Goal: Task Accomplishment & Management: Use online tool/utility

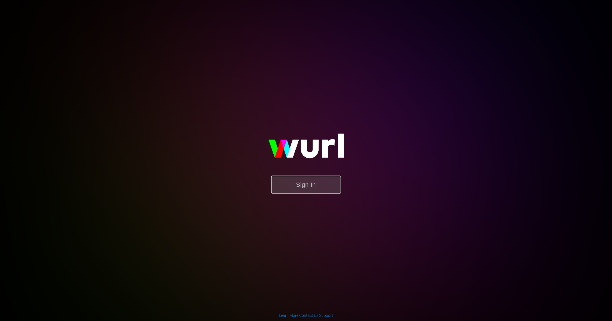
click at [288, 182] on button "Sign In" at bounding box center [305, 185] width 69 height 18
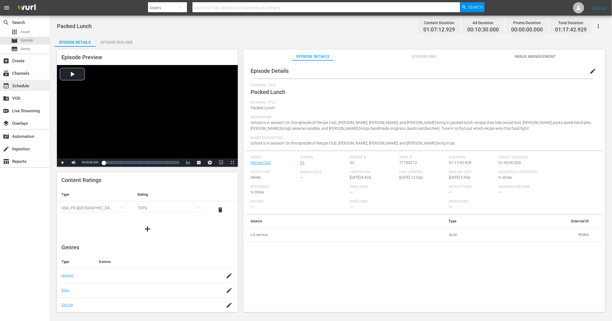
click at [21, 87] on div "event_available Schedule" at bounding box center [15, 84] width 31 height 5
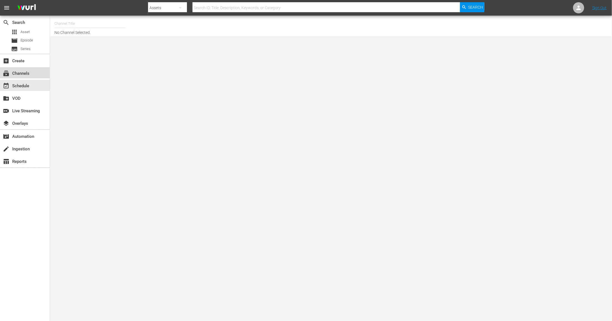
click at [25, 68] on div "subscriptions Channels" at bounding box center [25, 72] width 50 height 11
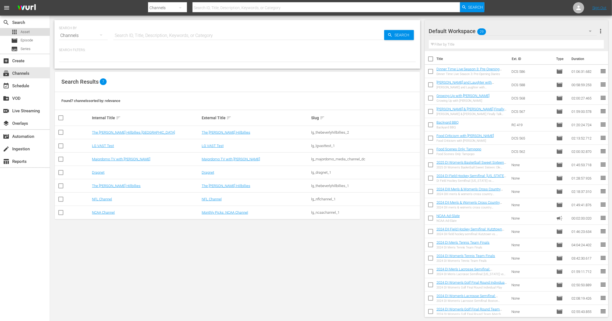
click at [31, 33] on div "apps Asset" at bounding box center [25, 32] width 50 height 8
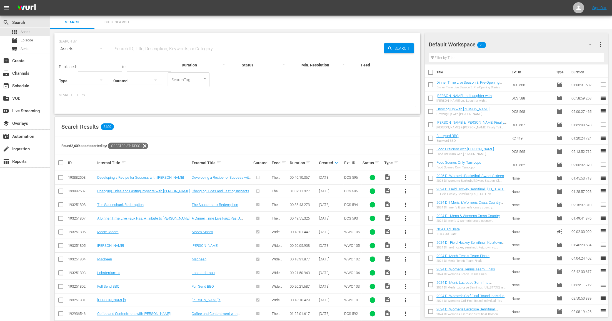
click at [405, 188] on span "more_vert" at bounding box center [405, 191] width 7 height 7
click at [420, 234] on div "Episode" at bounding box center [436, 232] width 38 height 13
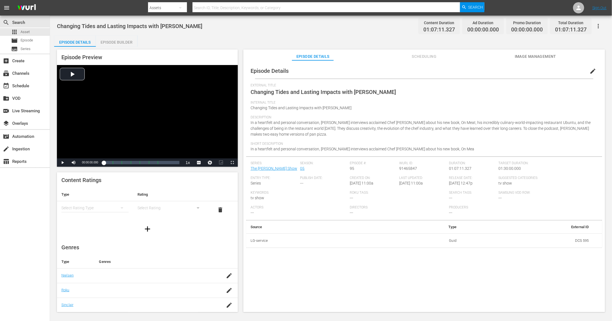
click at [98, 210] on div "simple table" at bounding box center [94, 208] width 67 height 16
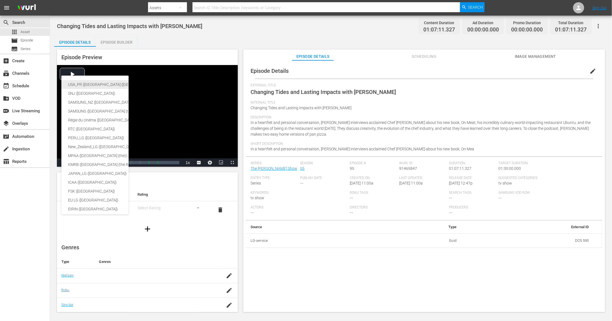
click at [101, 84] on div "USA_PR ([GEOGRAPHIC_DATA] ([GEOGRAPHIC_DATA]))" at bounding box center [136, 84] width 136 height 9
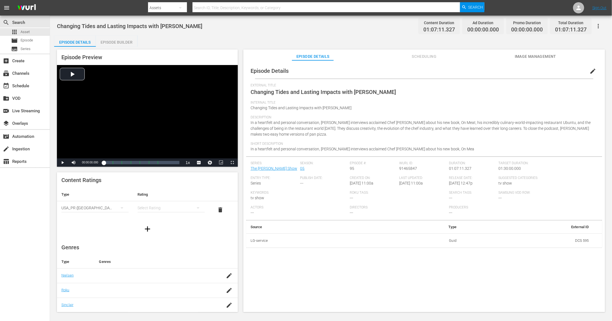
click at [164, 203] on div "simple table" at bounding box center [170, 208] width 67 height 16
click at [159, 233] on div "TVPG" at bounding box center [171, 236] width 54 height 9
click at [551, 57] on span "Image Management" at bounding box center [536, 56] width 42 height 7
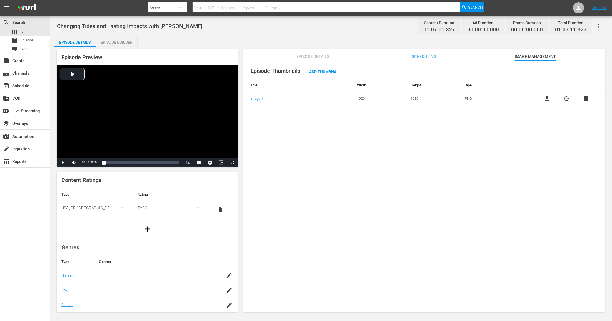
click at [326, 66] on div "Episode Thumbnails Add Thumbnail Title Width Height Type Image 1 1920 1080 .PNG…" at bounding box center [424, 84] width 356 height 42
click at [326, 70] on span "Add Thumbnail" at bounding box center [324, 71] width 39 height 4
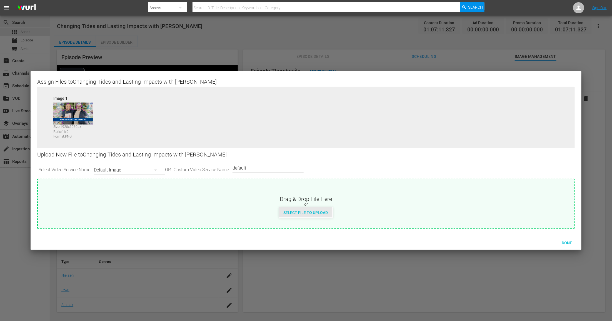
click at [318, 210] on div "Select File to Upload" at bounding box center [305, 212] width 53 height 10
click at [315, 206] on div "or" at bounding box center [306, 205] width 536 height 6
type input "C:\fakepath\MDTV_DCS_595_Art_400x225.png"
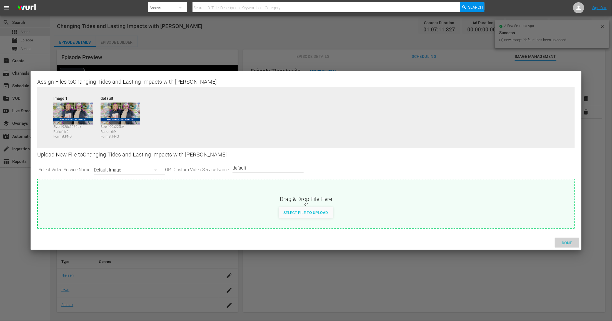
click at [570, 241] on span "Done" at bounding box center [566, 243] width 19 height 4
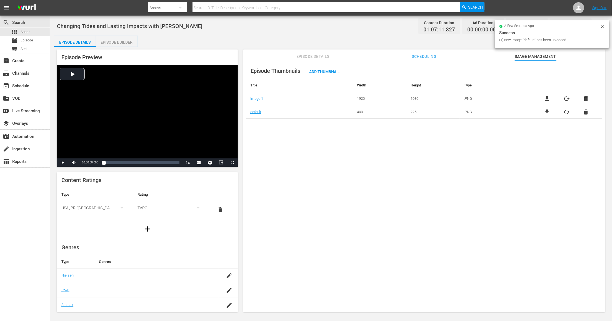
click at [325, 57] on span "Episode Details" at bounding box center [313, 56] width 42 height 7
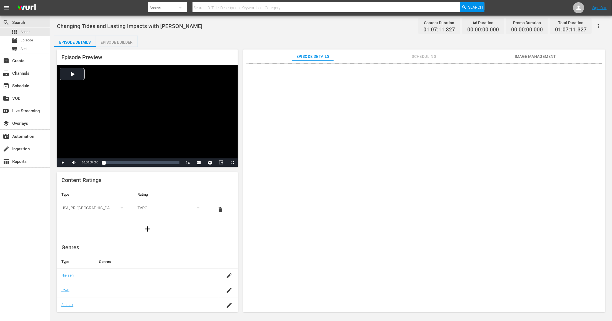
click at [124, 40] on div "Episode Builder" at bounding box center [117, 42] width 42 height 13
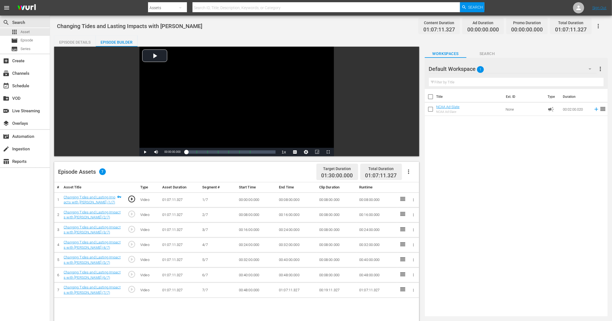
click at [479, 73] on span "1" at bounding box center [480, 70] width 7 height 12
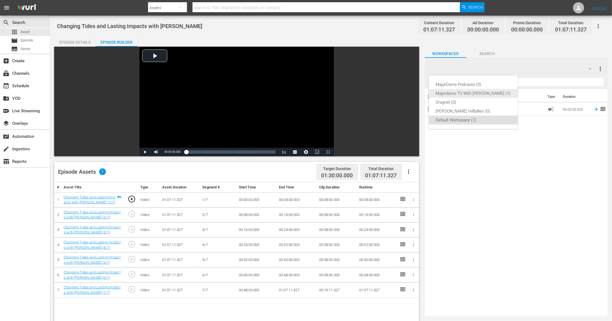
click at [470, 91] on div "Majordomo TV With [PERSON_NAME] (1)" at bounding box center [473, 93] width 76 height 9
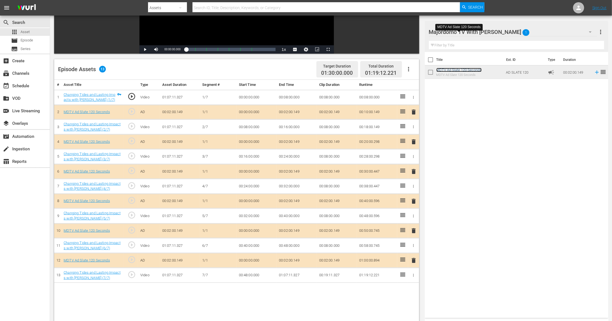
scroll to position [101, 0]
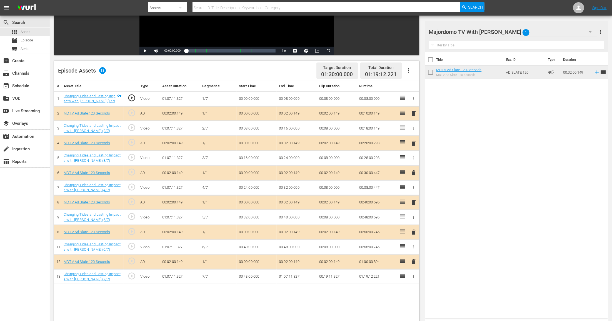
click at [250, 115] on td "00:00:00.000" at bounding box center [257, 113] width 40 height 15
click at [251, 112] on td "00:00:00.000" at bounding box center [257, 113] width 40 height 15
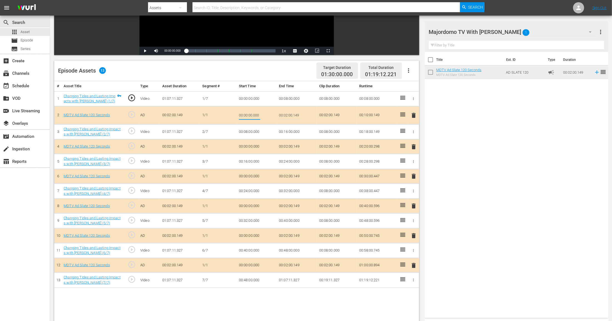
click at [251, 112] on input "00:00:00.000" at bounding box center [249, 115] width 21 height 13
click at [289, 114] on input "00:02:00.149" at bounding box center [289, 115] width 21 height 13
click at [325, 112] on td "00:02:00.149" at bounding box center [337, 115] width 40 height 18
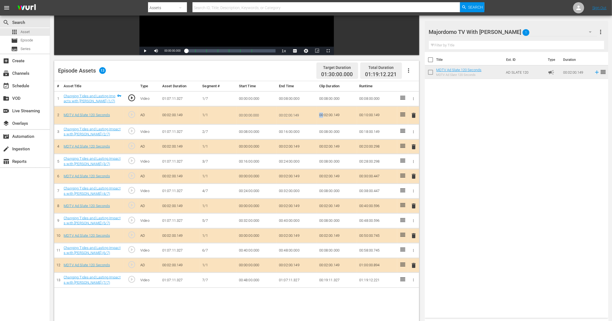
click at [325, 112] on td "00:02:00.149" at bounding box center [337, 115] width 40 height 18
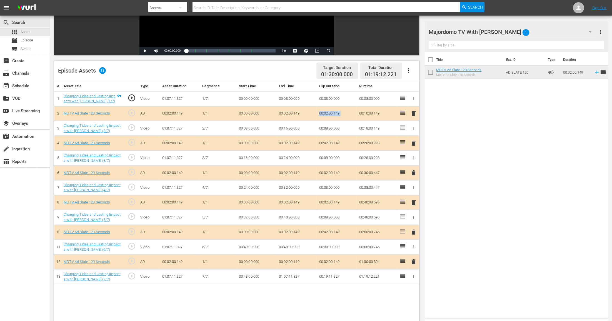
click at [325, 112] on td "00:02:00.149" at bounding box center [337, 113] width 40 height 15
click at [289, 116] on td "00:02:00.149" at bounding box center [297, 113] width 40 height 15
click at [289, 113] on td "00:02:00.149" at bounding box center [297, 113] width 40 height 15
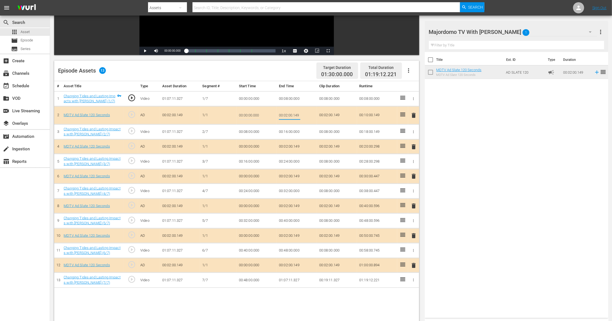
click at [289, 113] on input "00:02:00.149" at bounding box center [289, 115] width 21 height 13
type input "00:01:3"
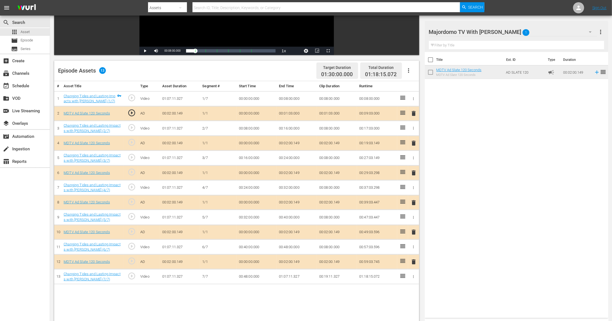
click at [294, 139] on td "00:02:00.149" at bounding box center [297, 143] width 40 height 15
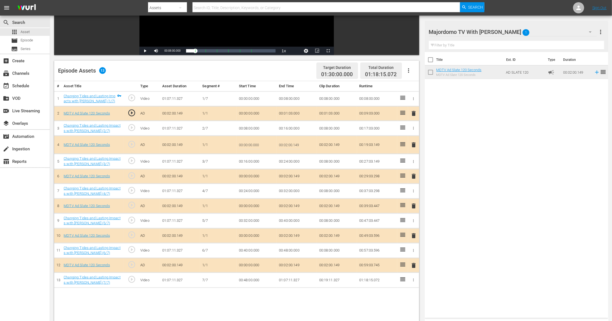
click at [292, 112] on td "00:01:03.000" at bounding box center [297, 113] width 40 height 15
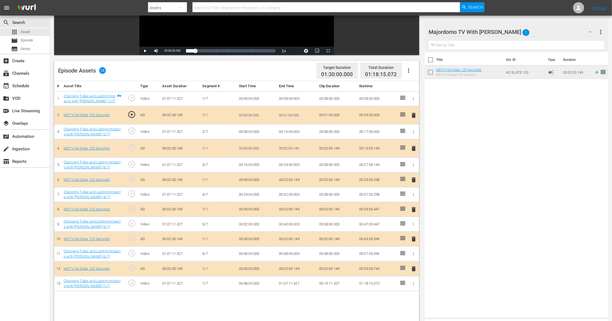
click at [292, 112] on input "00:01:03.000" at bounding box center [289, 115] width 21 height 13
type input "00:01:30"
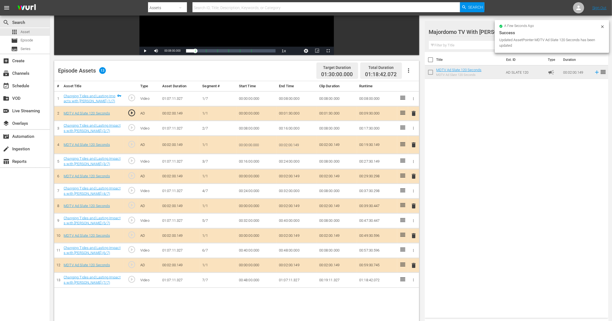
click at [293, 133] on td "00:16:00.000" at bounding box center [297, 128] width 40 height 15
click at [290, 143] on input "00:02:00.149" at bounding box center [289, 144] width 21 height 13
type input "00:01;30"
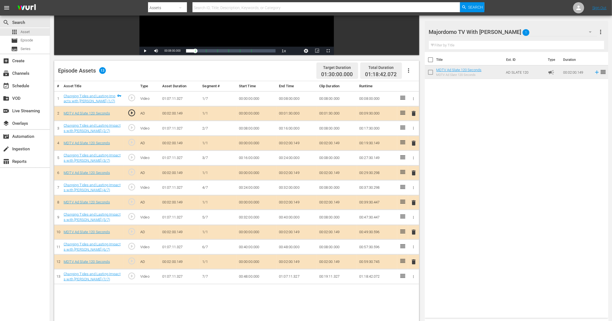
click at [291, 144] on td "00:02:00.149" at bounding box center [297, 143] width 40 height 15
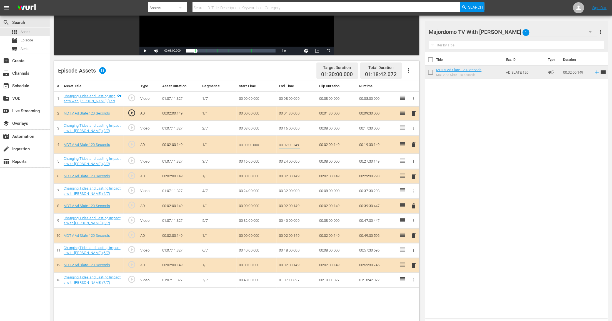
click at [291, 144] on input "00:02:00.149" at bounding box center [289, 144] width 21 height 13
type input "00:01:30"
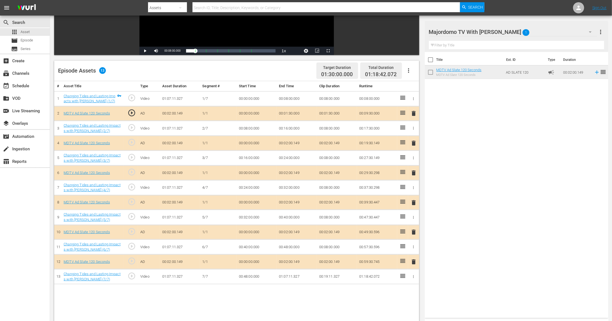
click at [286, 173] on td "00:02:00.149" at bounding box center [297, 173] width 40 height 15
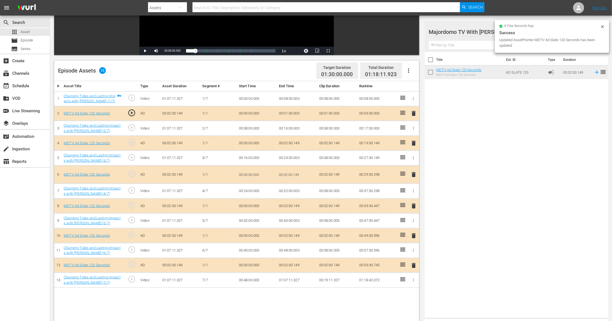
click at [286, 173] on input "00:02:00.149" at bounding box center [289, 174] width 21 height 13
type input "00:01:30"
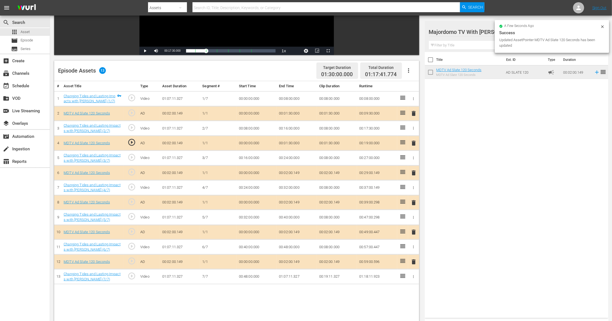
click at [286, 203] on td "00:02:00.149" at bounding box center [297, 202] width 40 height 15
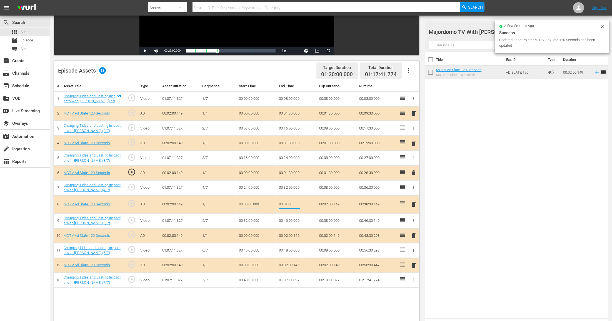
type input "00:01:30"
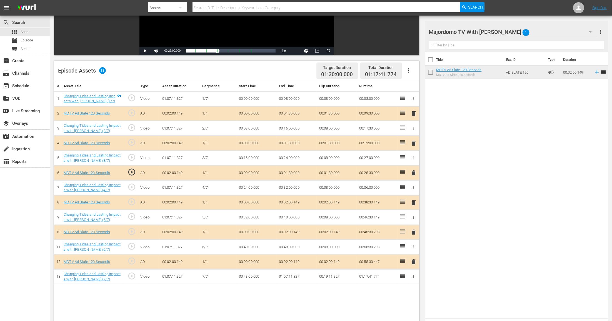
click at [288, 228] on td "00:02:00.149" at bounding box center [297, 232] width 40 height 15
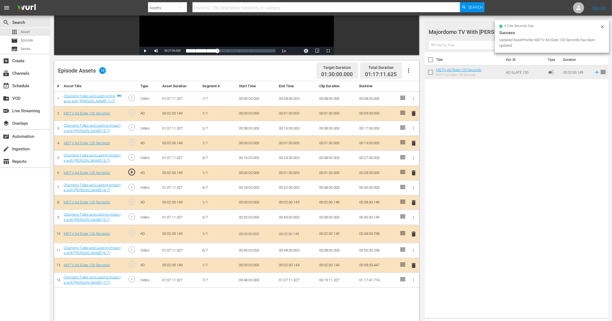
click at [288, 228] on input "00:02:00.149" at bounding box center [289, 233] width 21 height 13
type input "00:01:30"
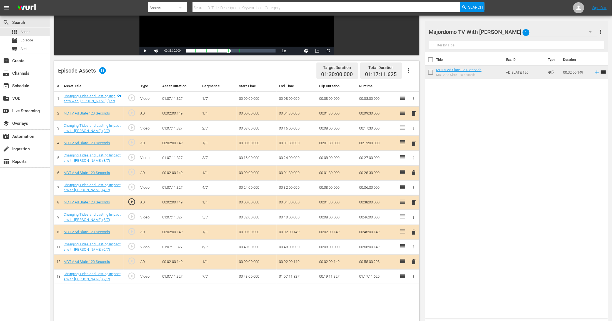
click at [286, 261] on td "00:02:00.149" at bounding box center [297, 261] width 40 height 15
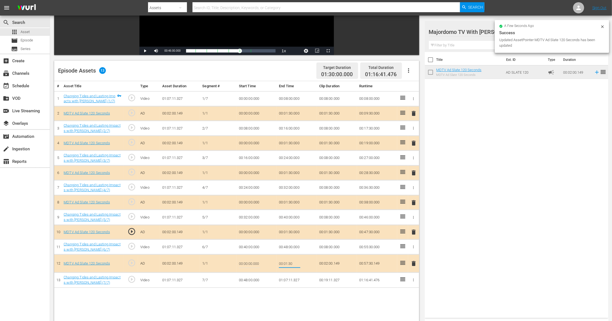
type input "00:01:30"
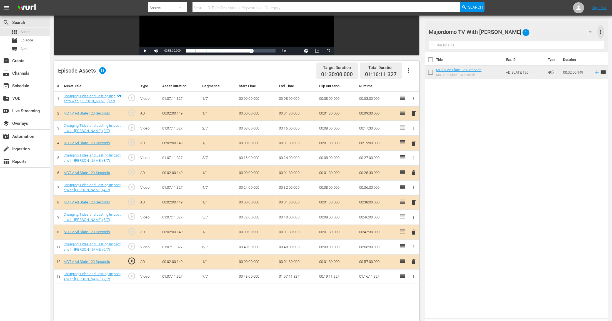
click at [601, 32] on span "more_vert" at bounding box center [600, 32] width 7 height 7
click at [579, 34] on div "Add New Workspace" at bounding box center [564, 32] width 65 height 10
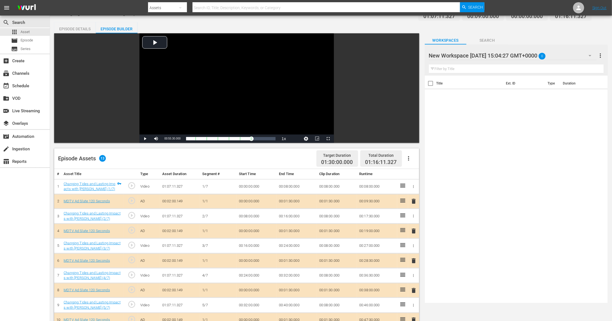
scroll to position [0, 0]
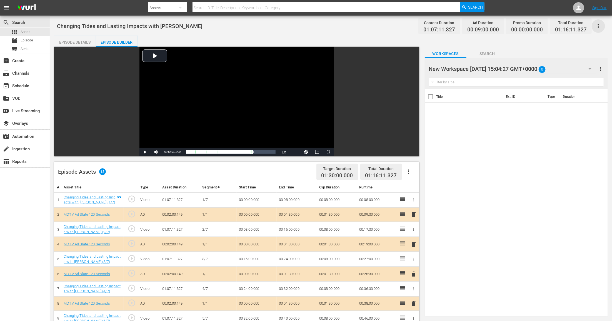
click at [599, 27] on icon "button" at bounding box center [598, 26] width 7 height 7
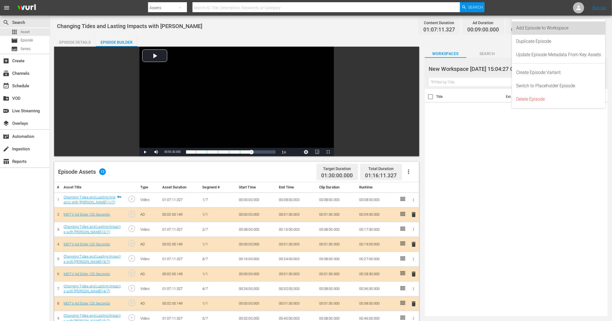
click at [593, 30] on div "Add Episode to Workspace" at bounding box center [558, 27] width 85 height 13
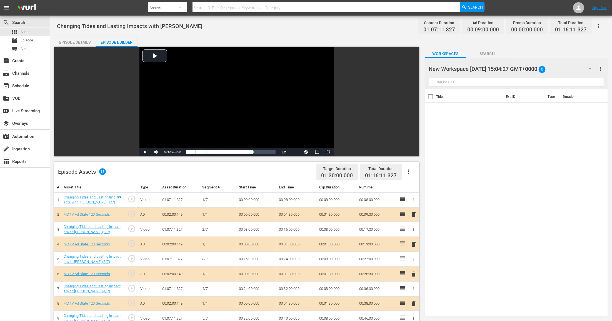
click at [62, 41] on div "Episode Details" at bounding box center [75, 42] width 42 height 13
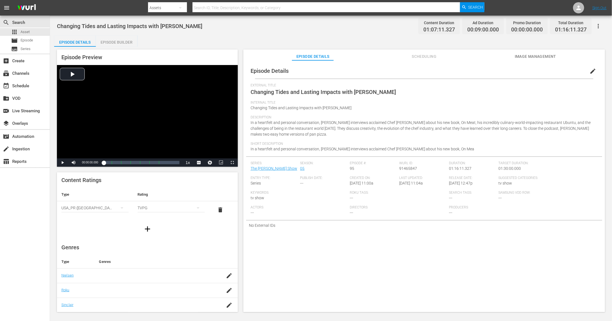
click at [521, 56] on span "Image Management" at bounding box center [536, 56] width 42 height 7
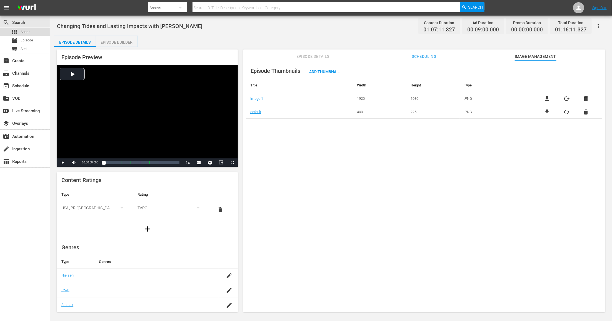
click at [30, 33] on div "apps Asset" at bounding box center [25, 32] width 50 height 8
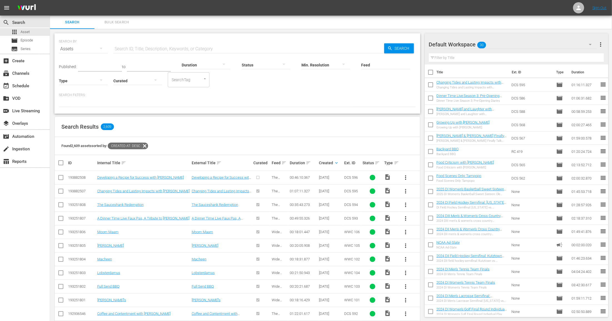
click at [404, 174] on span "more_vert" at bounding box center [405, 177] width 7 height 7
click at [420, 192] on div "Workspace" at bounding box center [436, 192] width 38 height 13
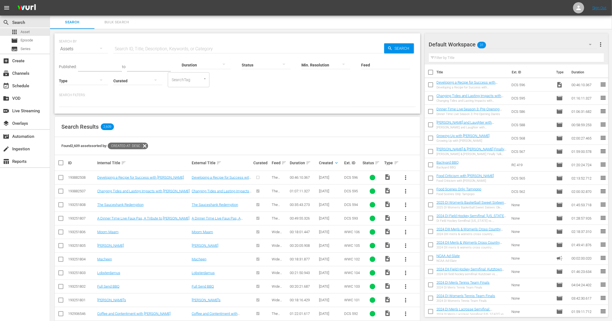
click at [430, 86] on input "checkbox" at bounding box center [431, 86] width 12 height 12
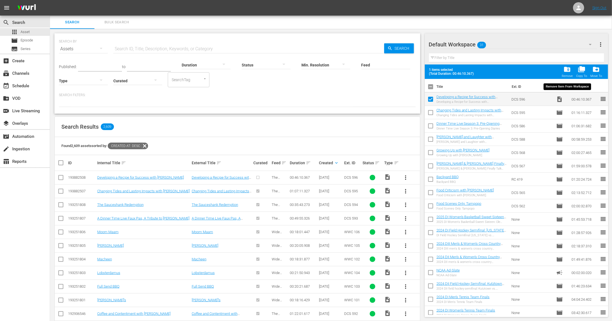
click at [565, 71] on span "folder_delete" at bounding box center [567, 69] width 7 height 7
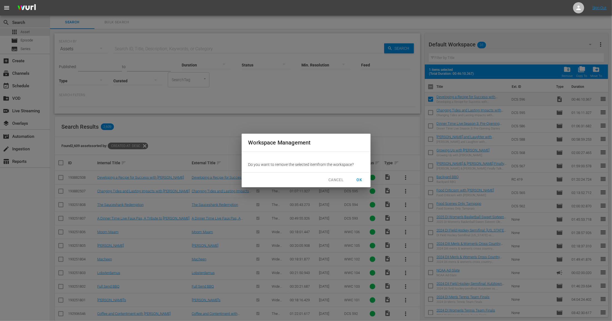
click at [356, 179] on span "OK" at bounding box center [359, 179] width 9 height 7
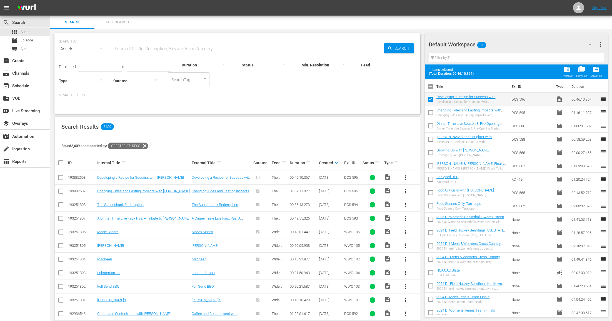
checkbox input "false"
click at [405, 178] on span "more_vert" at bounding box center [405, 177] width 7 height 7
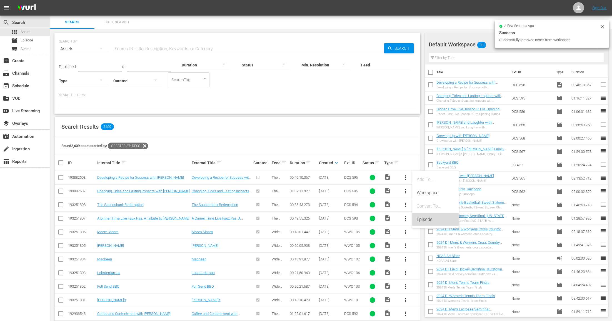
click at [421, 218] on div "Episode" at bounding box center [436, 219] width 38 height 13
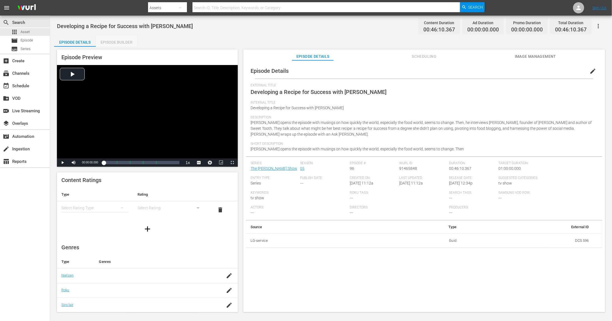
click at [122, 42] on div "Episode Builder" at bounding box center [117, 42] width 42 height 13
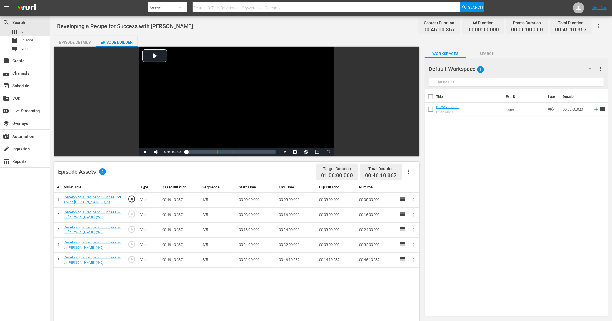
click at [467, 71] on div at bounding box center [449, 69] width 40 height 14
click at [467, 67] on div at bounding box center [449, 69] width 40 height 14
click at [588, 69] on icon "button" at bounding box center [590, 69] width 7 height 7
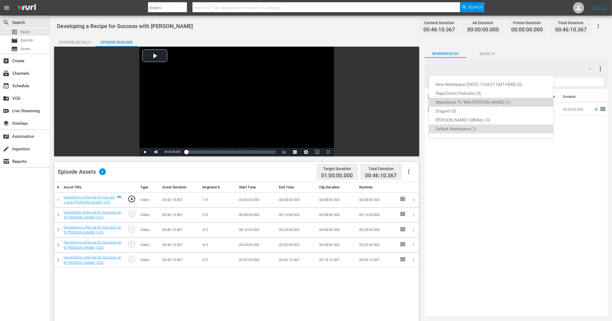
click at [499, 103] on div "Majordomo TV With [PERSON_NAME] (1)" at bounding box center [490, 102] width 111 height 9
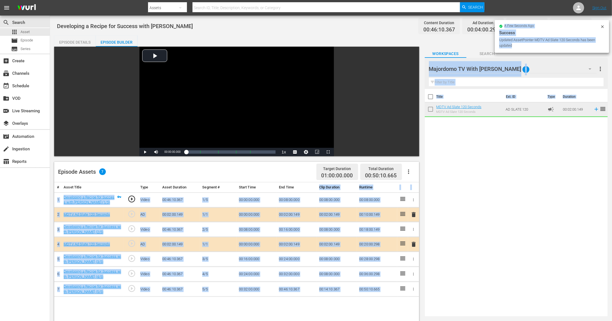
drag, startPoint x: 479, startPoint y: 97, endPoint x: 365, endPoint y: 183, distance: 142.9
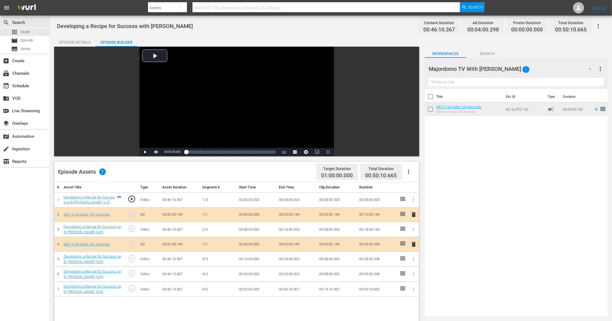
click at [562, 181] on div "Title Ext. ID Type Duration MDTV Ad Slate 120 Seconds MDTV Ad Slate 120 Seconds…" at bounding box center [516, 201] width 183 height 225
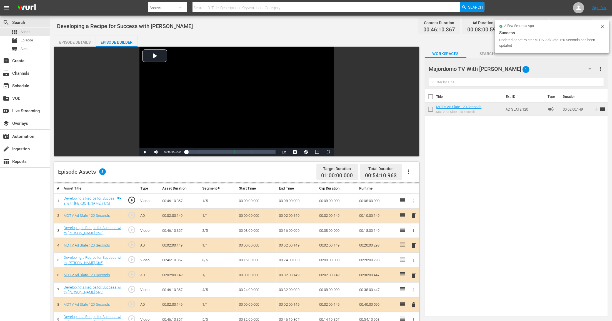
click at [325, 212] on td "00:02:00.149" at bounding box center [337, 215] width 40 height 15
click at [292, 216] on td "00:02:00.149" at bounding box center [297, 215] width 40 height 15
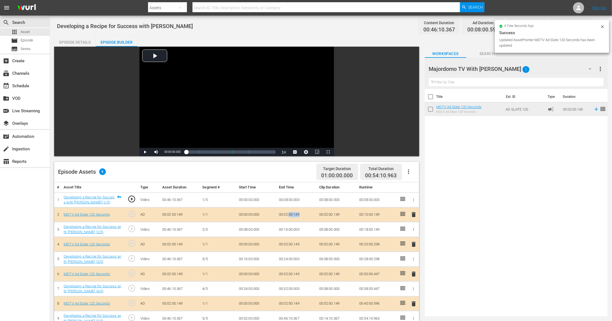
click at [292, 216] on td "00:02:00.149" at bounding box center [297, 214] width 40 height 15
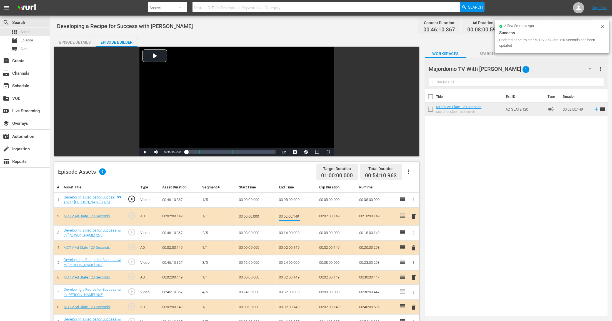
click at [292, 216] on input "00:02:00.149" at bounding box center [289, 216] width 21 height 13
type input "00:01:30"
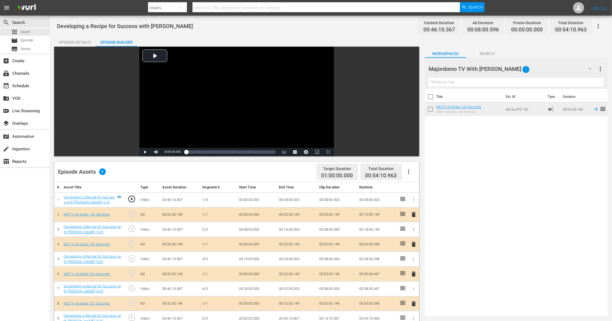
click at [291, 241] on td "00:02:00.149" at bounding box center [297, 244] width 40 height 15
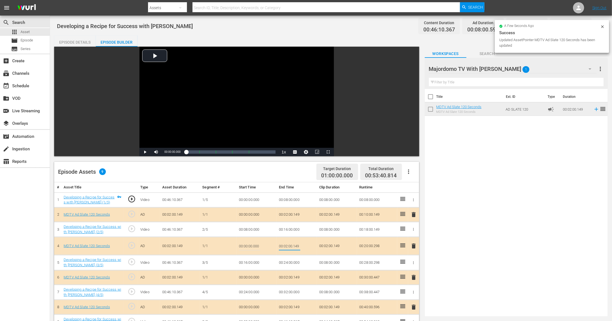
click at [291, 241] on input "00:02:00.149" at bounding box center [289, 245] width 21 height 13
type input "00:01:30"
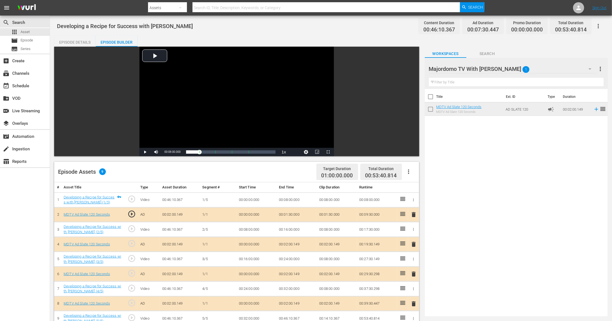
click at [287, 270] on td "00:02:00.149" at bounding box center [297, 274] width 40 height 15
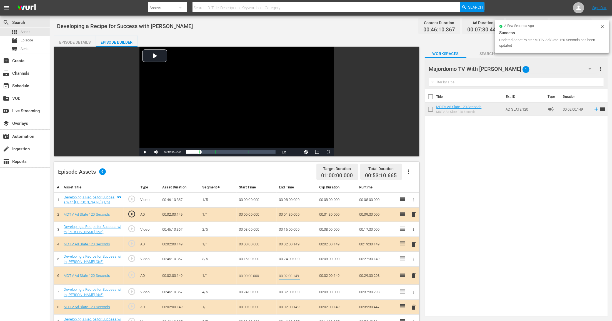
click at [287, 270] on input "00:02:00.149" at bounding box center [289, 275] width 21 height 13
type input "00:01:30"
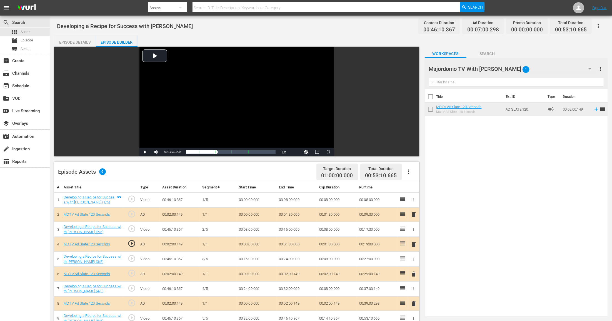
click at [292, 302] on td "00:02:00.149" at bounding box center [297, 303] width 40 height 15
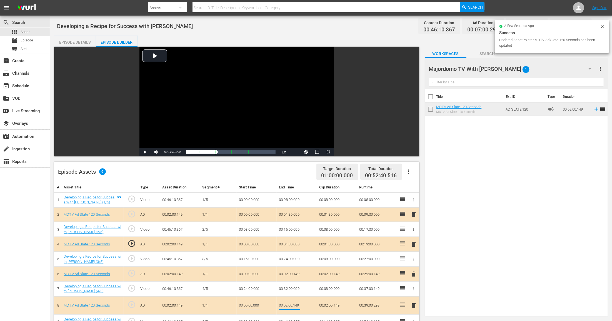
click at [292, 302] on input "00:02:00.149" at bounding box center [289, 305] width 21 height 13
type input "00:01:30"
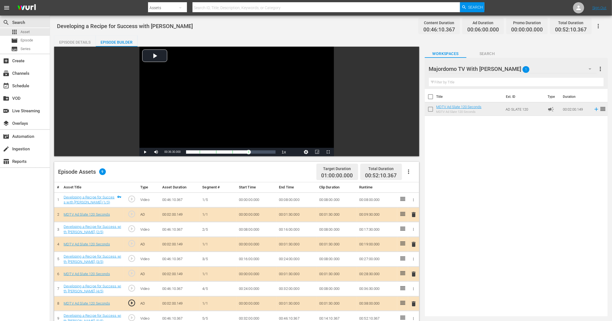
click at [79, 44] on div "Episode Details" at bounding box center [75, 42] width 42 height 13
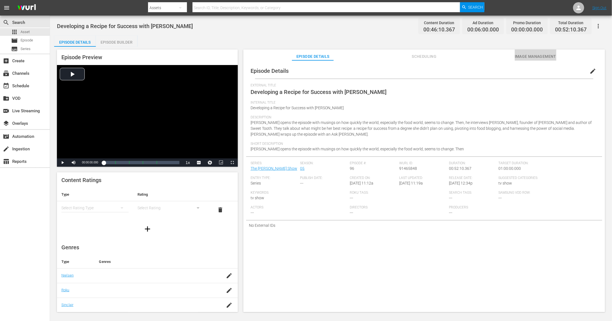
click at [537, 56] on span "Image Management" at bounding box center [536, 56] width 42 height 7
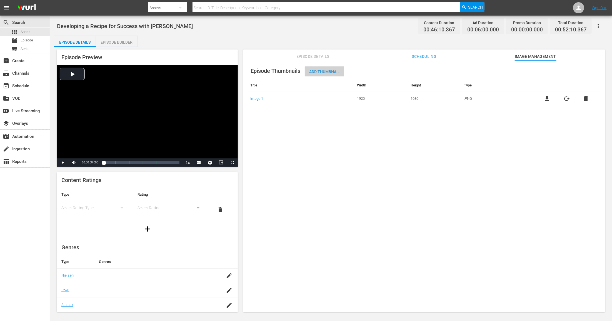
click at [332, 69] on span "Add Thumbnail" at bounding box center [324, 71] width 39 height 4
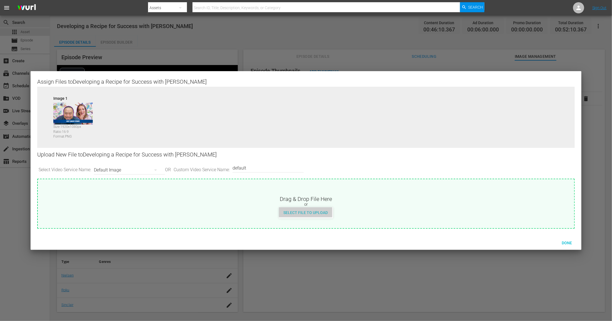
click at [306, 211] on span "Select File to Upload" at bounding box center [305, 212] width 53 height 4
type input "C:\fakepath\MDTV_DCS_596_Art_400x225.png"
click at [569, 245] on div "Done" at bounding box center [567, 242] width 24 height 10
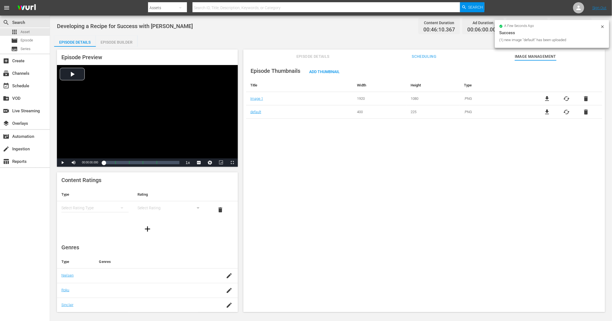
click at [97, 206] on div "simple table" at bounding box center [94, 208] width 67 height 16
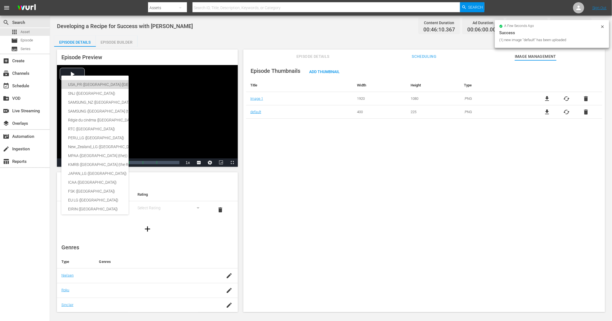
click at [100, 86] on div "USA_PR ([GEOGRAPHIC_DATA] ([GEOGRAPHIC_DATA]))" at bounding box center [136, 84] width 136 height 9
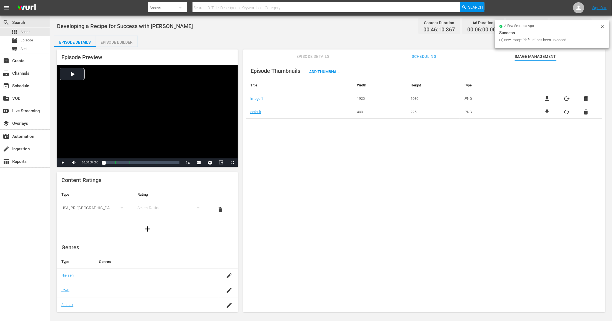
click at [151, 212] on div "simple table" at bounding box center [170, 208] width 67 height 16
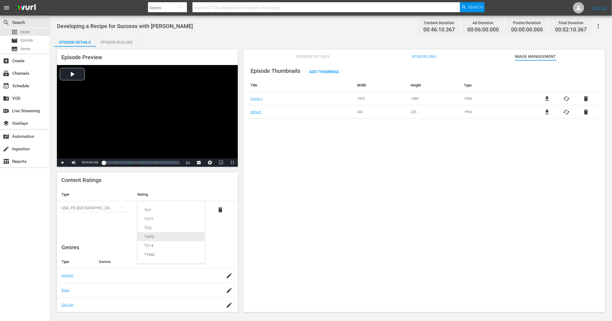
click at [157, 233] on div "TVPG" at bounding box center [171, 236] width 54 height 9
click at [599, 28] on icon "button" at bounding box center [598, 26] width 7 height 7
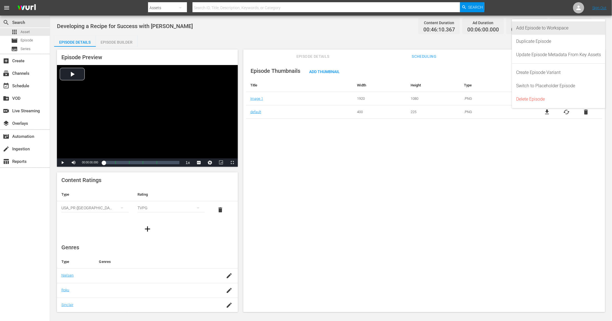
click at [580, 30] on div "Add Episode to Workspace" at bounding box center [558, 27] width 85 height 13
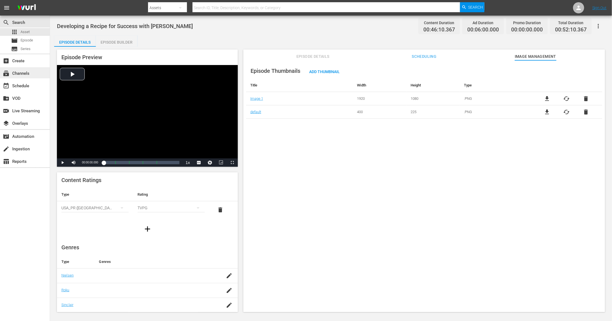
click at [26, 74] on div "subscriptions Channels" at bounding box center [15, 72] width 31 height 5
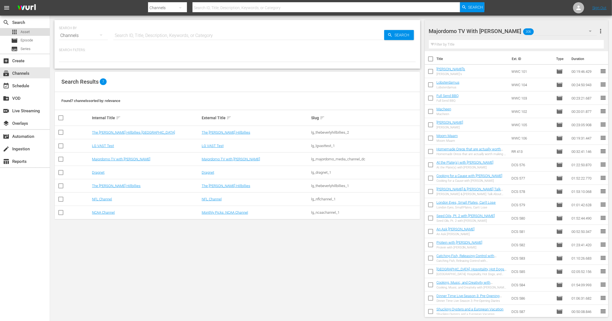
click at [29, 31] on div "apps Asset" at bounding box center [25, 32] width 50 height 8
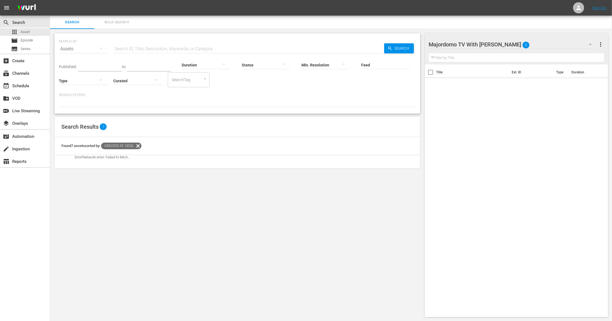
click at [140, 145] on icon at bounding box center [138, 145] width 7 height 7
click at [25, 32] on span "Asset" at bounding box center [25, 32] width 9 height 6
click at [24, 32] on span "Asset" at bounding box center [25, 32] width 9 height 6
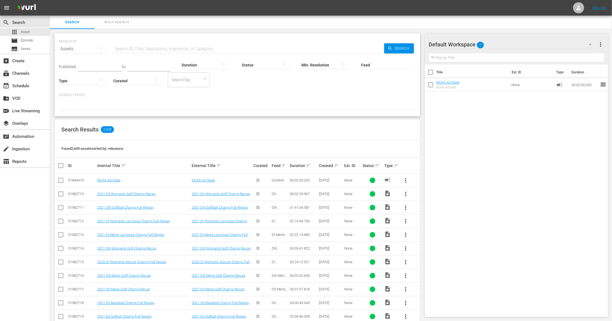
click at [333, 169] on div "Created sort" at bounding box center [331, 165] width 24 height 7
click at [333, 168] on div "Created sort" at bounding box center [331, 165] width 24 height 7
